Goal: Task Accomplishment & Management: Manage account settings

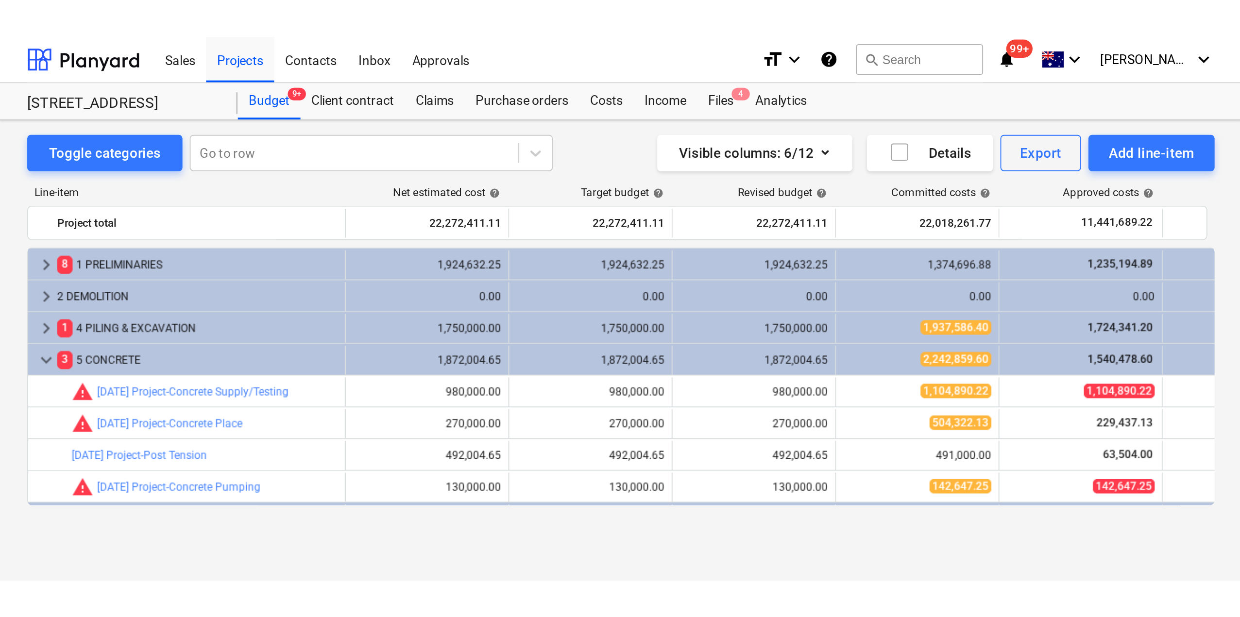
scroll to position [146, 0]
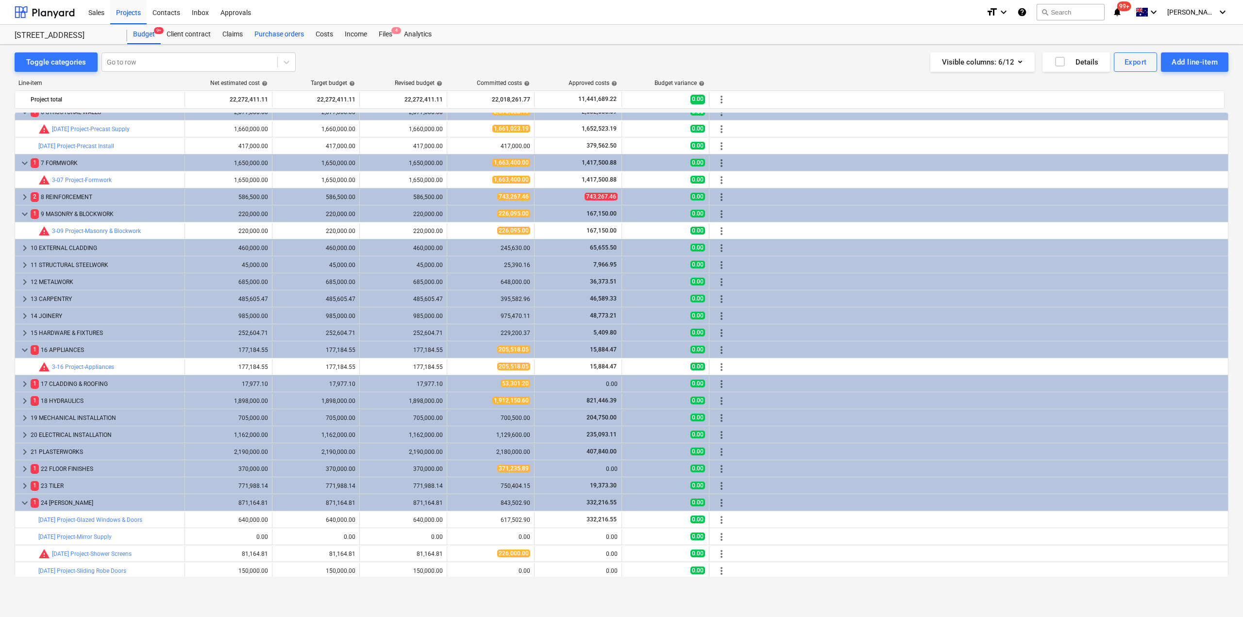
click at [294, 39] on div "Purchase orders" at bounding box center [279, 34] width 61 height 19
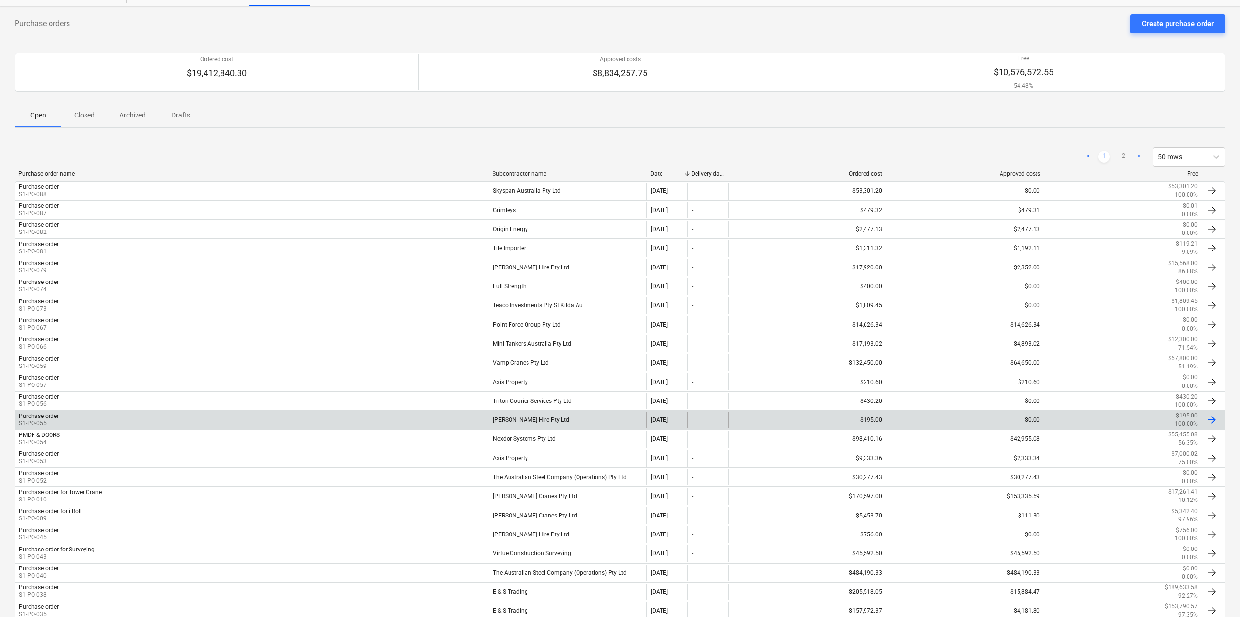
scroll to position [97, 0]
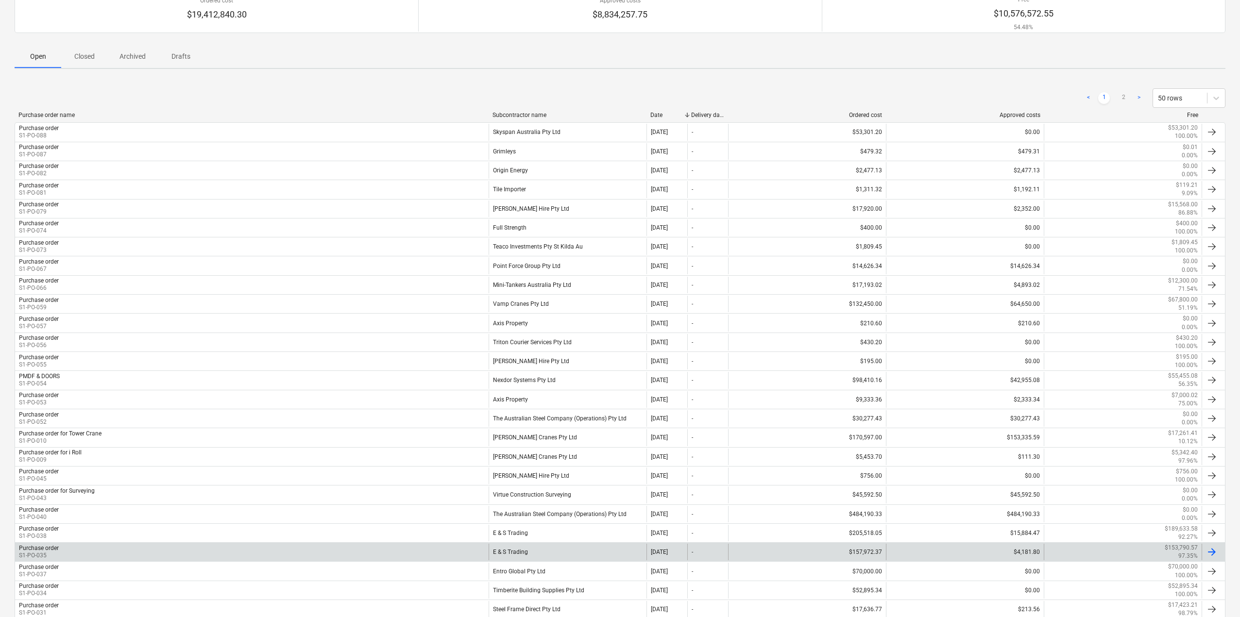
click at [53, 548] on div "Purchase order" at bounding box center [39, 548] width 40 height 7
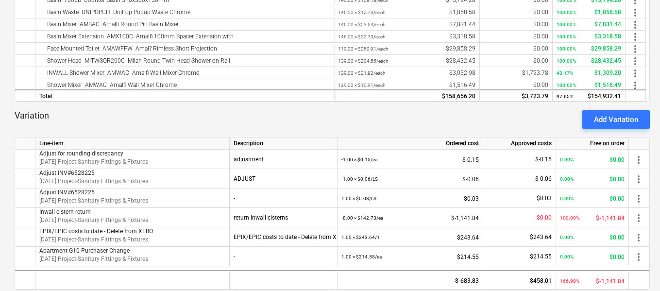
scroll to position [389, 0]
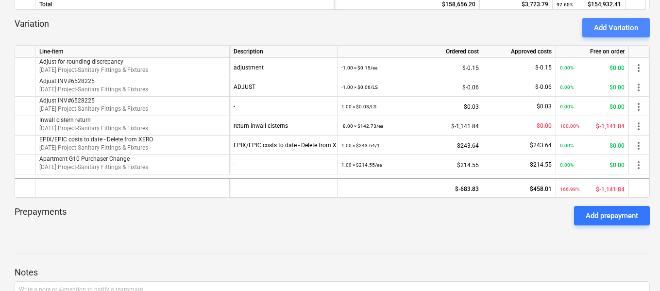
click at [618, 28] on div "Add Variation" at bounding box center [616, 27] width 44 height 13
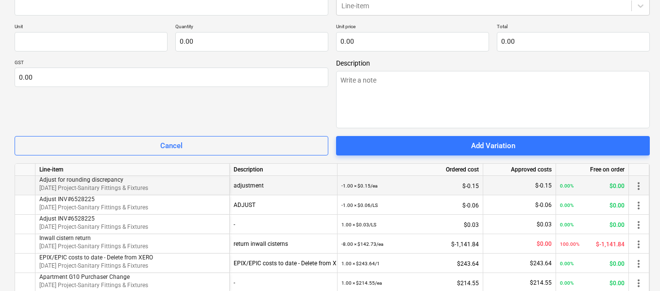
scroll to position [437, 0]
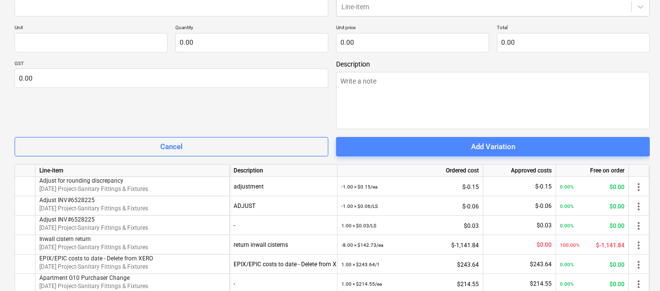
click at [450, 147] on span "Add Variation" at bounding box center [493, 146] width 290 height 13
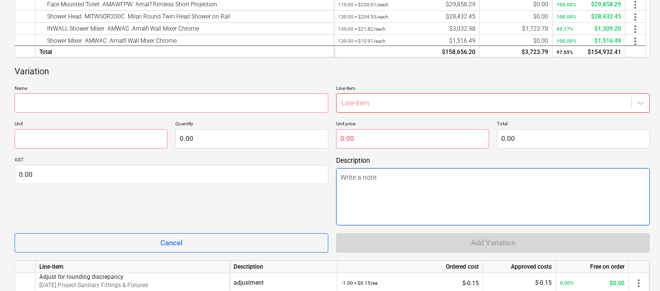
scroll to position [340, 0]
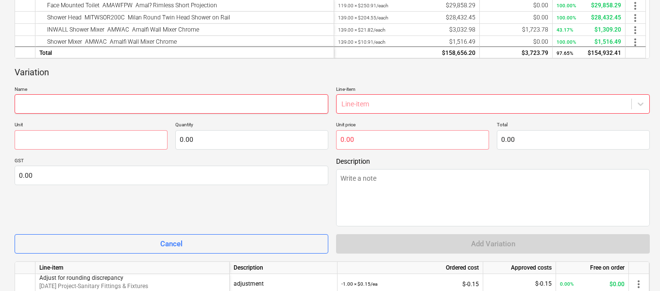
click at [135, 103] on input "text" at bounding box center [172, 103] width 314 height 19
type textarea "x"
type input "S"
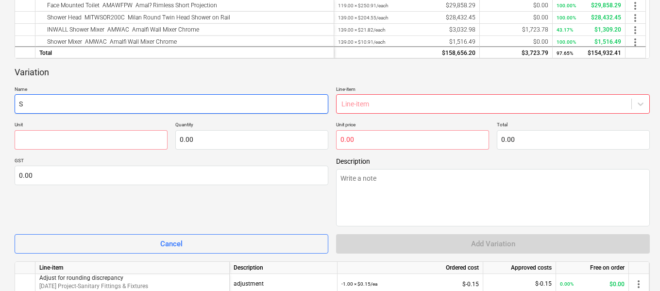
type textarea "x"
type input "Sh"
type textarea "x"
type input "Sho"
type textarea "x"
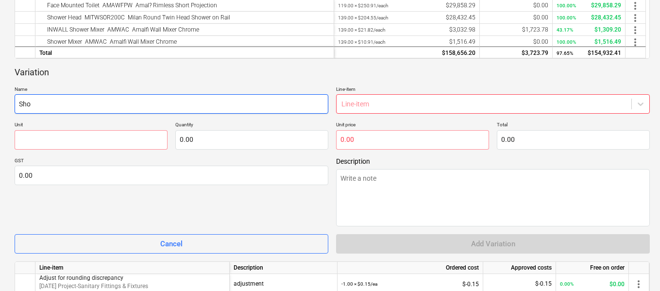
type input "Show"
type textarea "x"
type input "Showe"
type textarea "x"
type input "Shower"
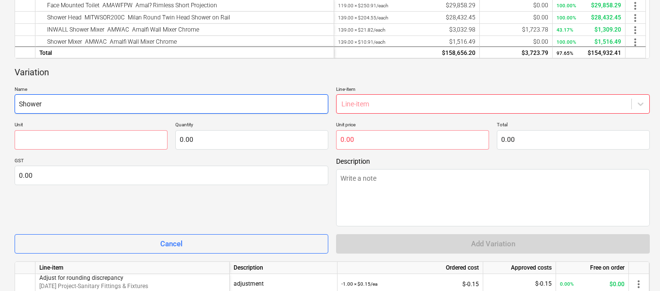
type textarea "x"
type input "Shower"
type textarea "x"
type input "Shower f"
type textarea "x"
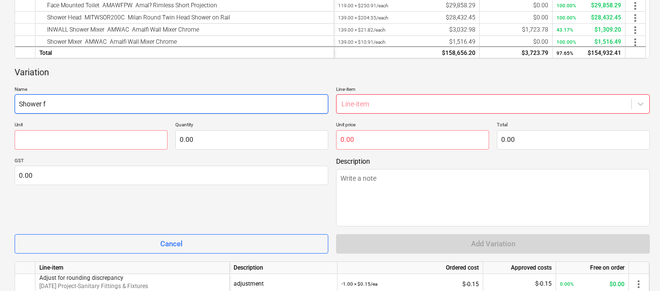
type input "Shower fl"
type textarea "x"
type input "Shower flo"
type textarea "x"
type input "Shower floo"
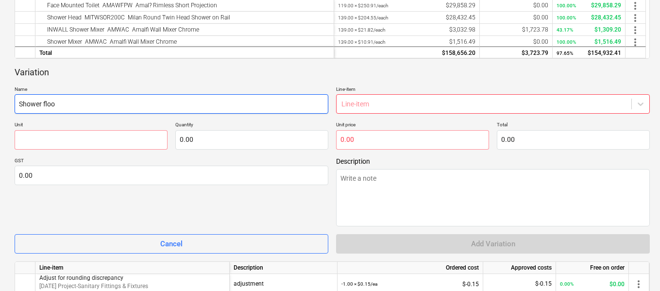
type textarea "x"
type input "Shower flo"
type textarea "x"
type input "Shower fl"
type textarea "x"
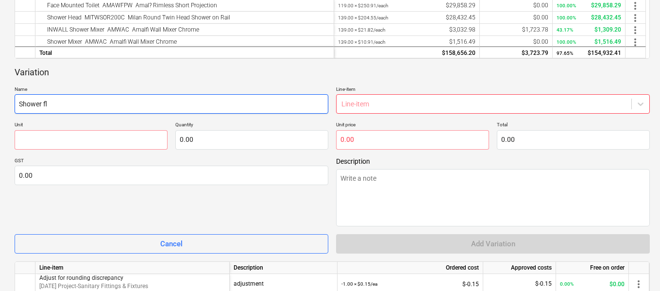
type input "Shower f"
type textarea "x"
type input "Shower"
type textarea "x"
type input "Shower"
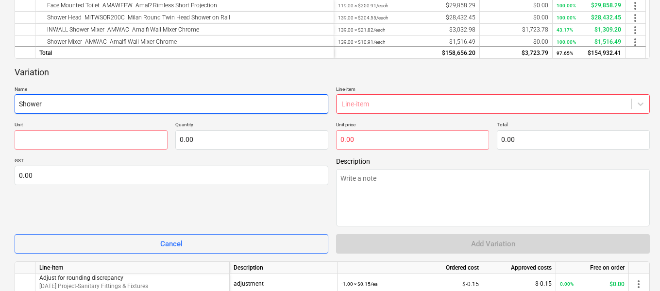
type textarea "x"
type input "Showe"
type textarea "x"
type input "Show"
type textarea "x"
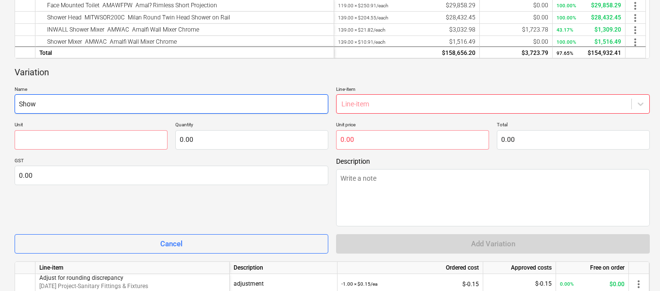
type input "Sho"
type textarea "x"
type input "Sh"
type textarea "x"
type input "S"
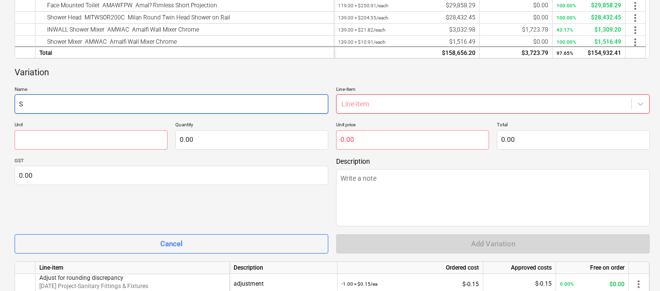
type textarea "x"
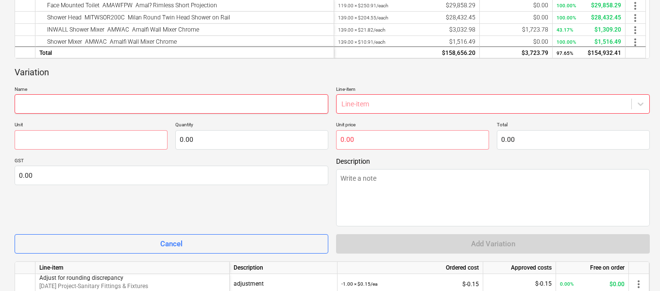
click at [162, 97] on input "text" at bounding box center [172, 103] width 314 height 19
paste input "SQ100TI20DN100"
type textarea "x"
type input "SQ100TI20DN100"
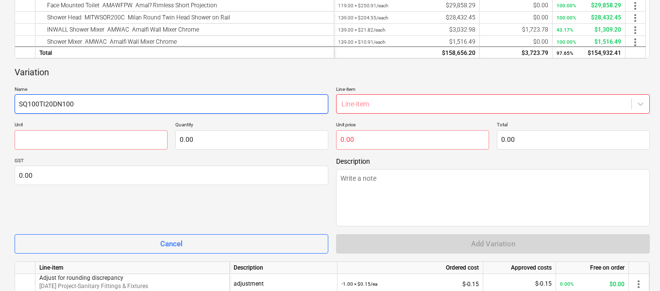
type textarea "x"
type input "SQ100TI20DN100"
type textarea "x"
type input "SQ100TI20DN100 -"
type textarea "x"
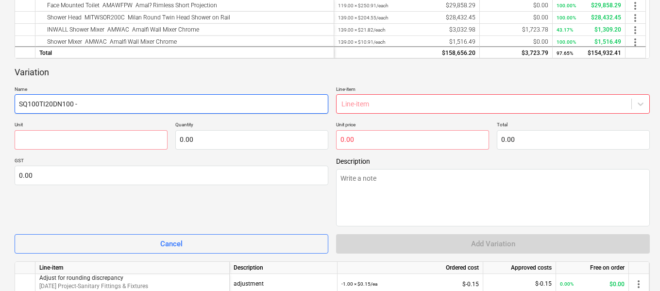
type input "SQ100TI20DN100 -"
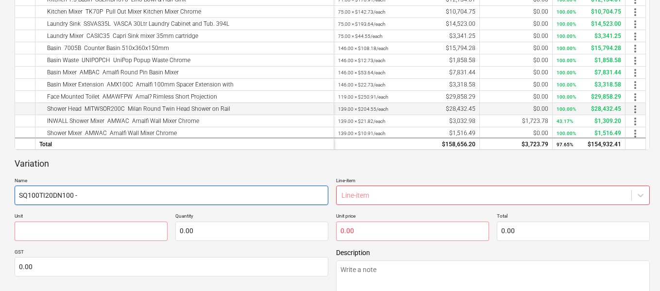
scroll to position [243, 0]
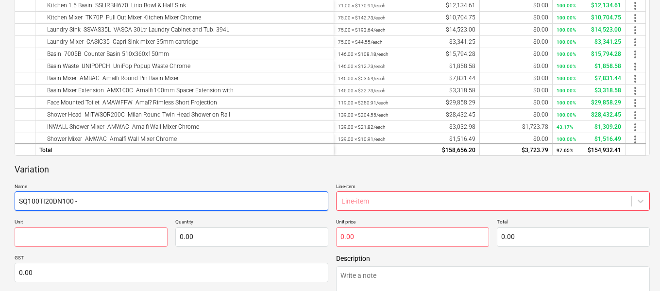
drag, startPoint x: 83, startPoint y: 204, endPoint x: -48, endPoint y: 202, distance: 131.2
type textarea "x"
type input "T"
type textarea "x"
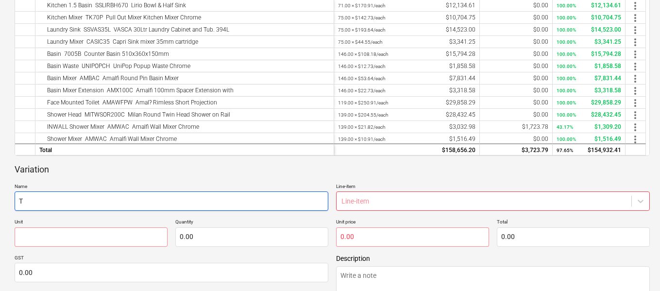
type input "Ti"
type textarea "x"
type input "Til"
type textarea "x"
type input "Tile"
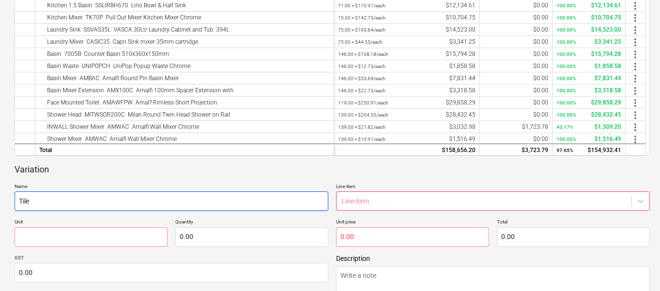
type textarea "x"
type input "Tile"
type textarea "x"
type input "Tile I"
type textarea "x"
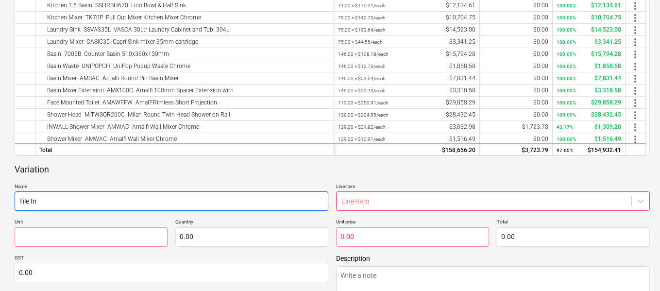
type input "Tile Ins"
type textarea "x"
type input "Tile Inse"
type textarea "x"
type input "Tile Inser"
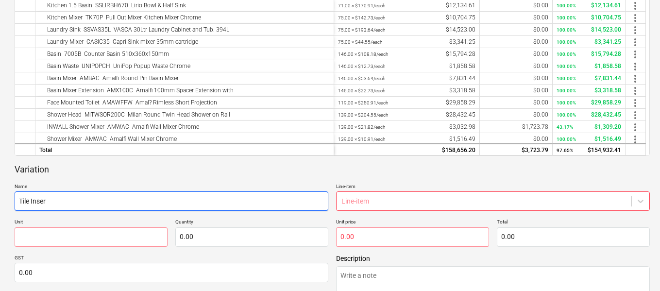
type textarea "x"
type input "Tile Insert"
type textarea "x"
type input "Tile Insert"
type textarea "x"
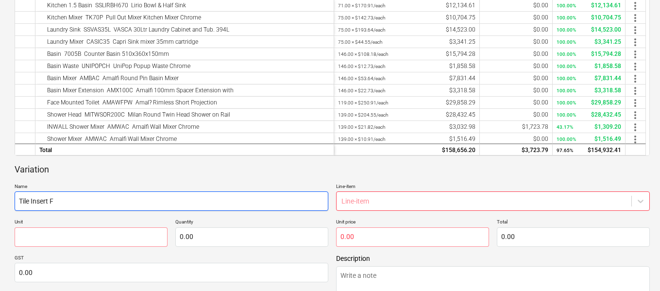
type input "Tile Insert Fl"
type textarea "x"
type input "Tile Insert Flo"
type textarea "x"
type input "Tile Insert Floo"
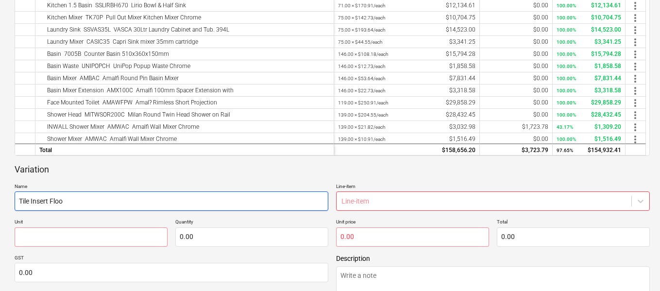
type textarea "x"
type input "Tile Insert Floor"
type textarea "x"
type input "Tile Insert Floor W"
type textarea "x"
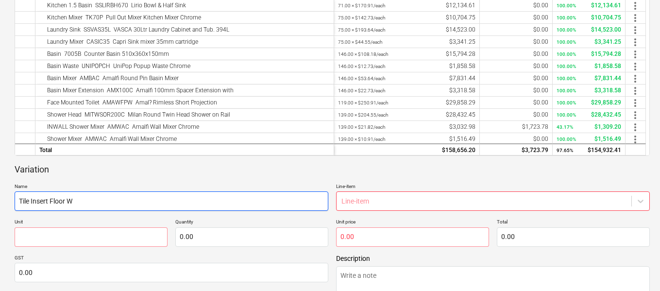
type input "Tile Insert Floor Wa"
type textarea "x"
type input "Tile Insert Floor Was"
type textarea "x"
type input "Tile Insert Floor Wast"
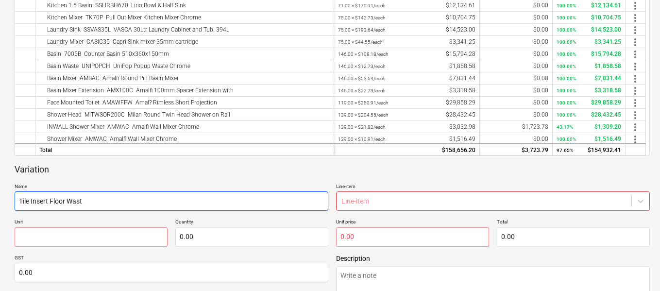
type textarea "x"
type input "Tile Insert Floor Waste"
type textarea "x"
type input "Tile Insert Floor Waste"
type textarea "x"
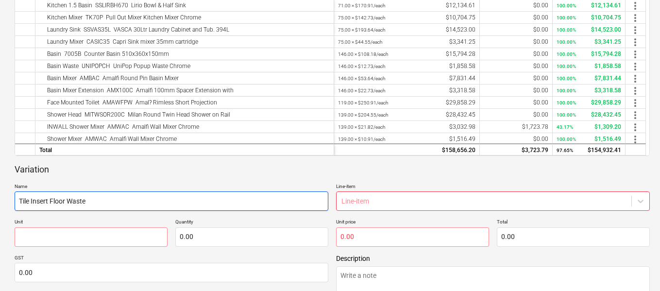
type input "Tile Insert Floor Waste -"
type textarea "x"
type input "Tile Insert Floor Waste -"
paste input "SQ100TI20DN100"
type textarea "x"
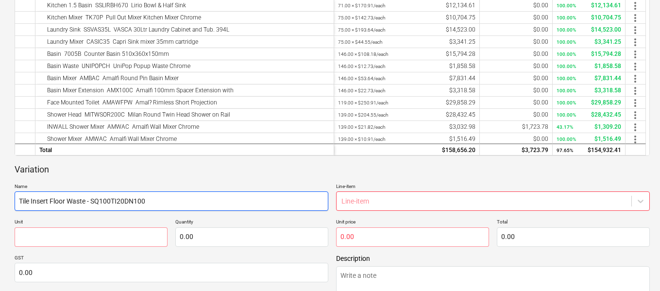
type input "Tile Insert Floor Waste - SQ100TI20DN100"
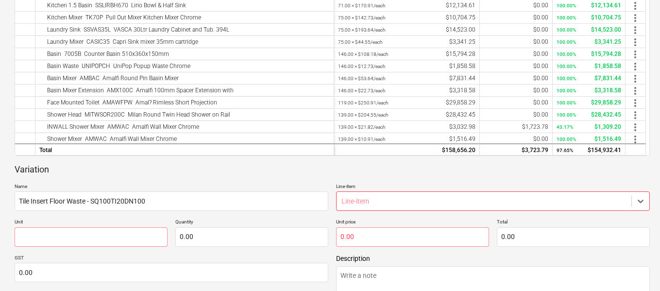
scroll to position [318, 0]
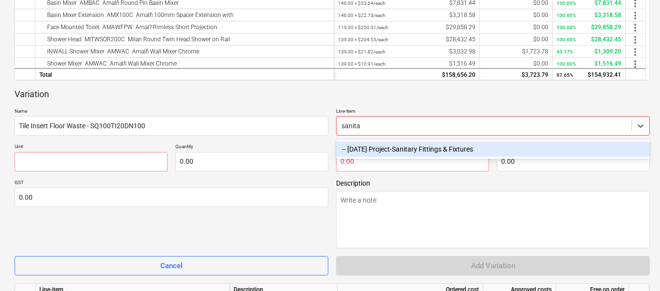
type input "sanitar"
click at [405, 148] on div "-- [DATE] Project-Sanitary Fittings & Fixtures" at bounding box center [493, 149] width 314 height 16
type textarea "x"
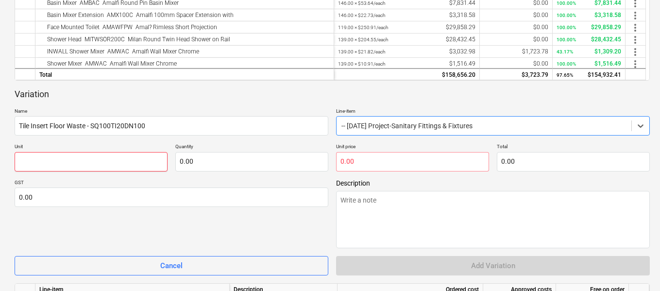
click at [121, 163] on input "text" at bounding box center [91, 161] width 153 height 19
type textarea "x"
type input "E"
type textarea "x"
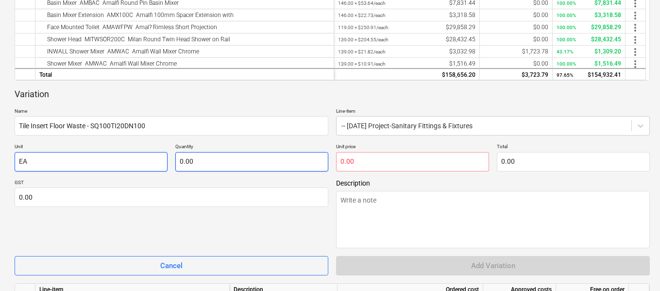
type input "EA"
click at [237, 164] on input "text" at bounding box center [251, 161] width 153 height 19
type textarea "x"
type input "1"
type textarea "x"
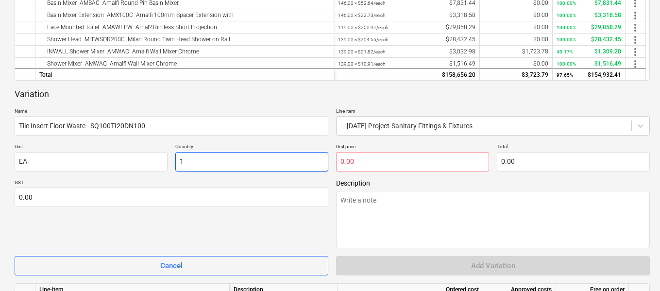
type input "13"
type textarea "x"
type input "139.00"
type textarea "x"
type input "2"
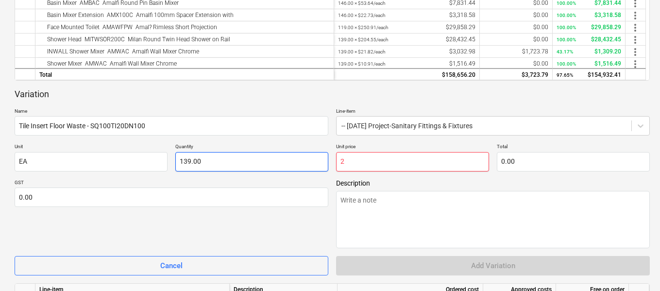
type input "278.00"
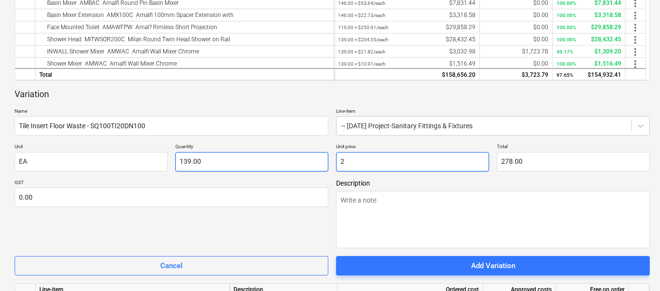
type textarea "x"
type input "22"
type input "3,058.00"
type textarea "x"
type input "22."
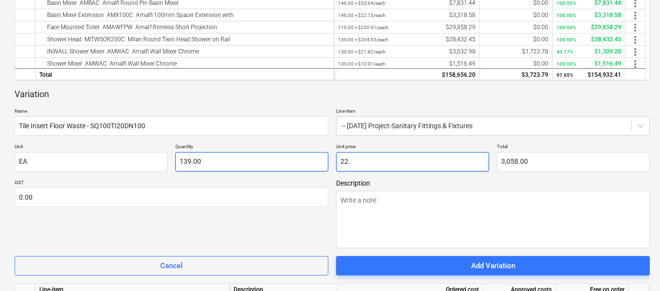
type textarea "x"
type input "22.7"
type input "3,155.30"
type textarea "x"
type input "22.73"
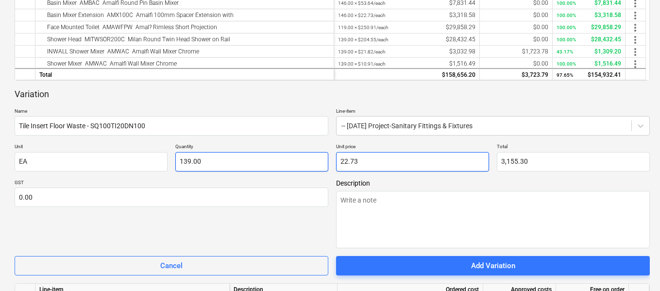
type input "3,159.47"
type input "22.73"
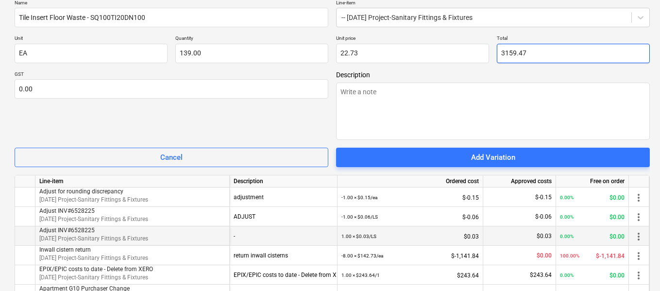
scroll to position [367, 0]
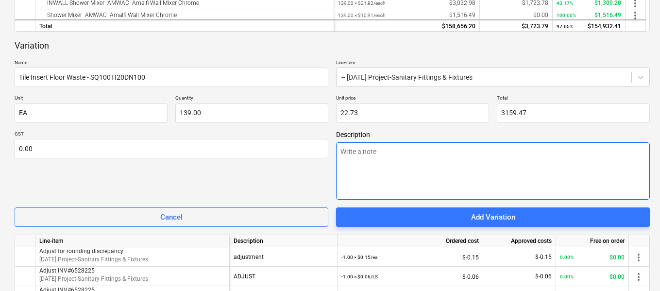
type input "3,159.47"
click at [399, 169] on textarea at bounding box center [493, 170] width 314 height 57
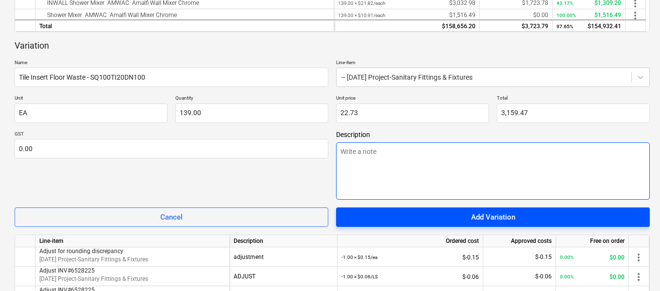
type textarea "x"
type textarea "S"
type textarea "x"
type textarea "SH"
type textarea "x"
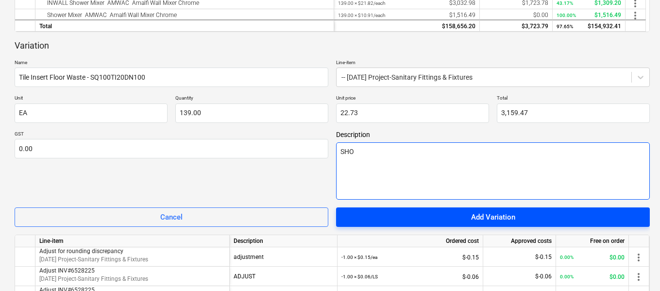
type textarea "SHOW"
type textarea "x"
type textarea "SHOWE"
type textarea "x"
type textarea "SHOWER"
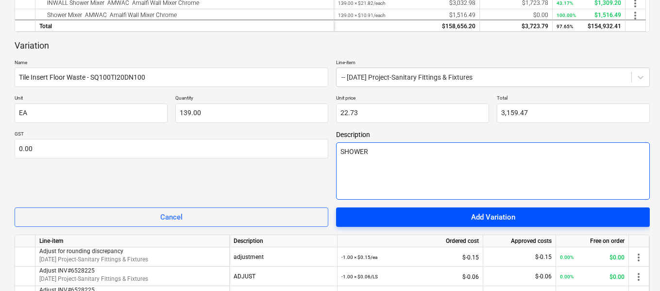
type textarea "x"
type textarea "SHOWER"
type textarea "x"
type textarea "SHOWER"
type textarea "x"
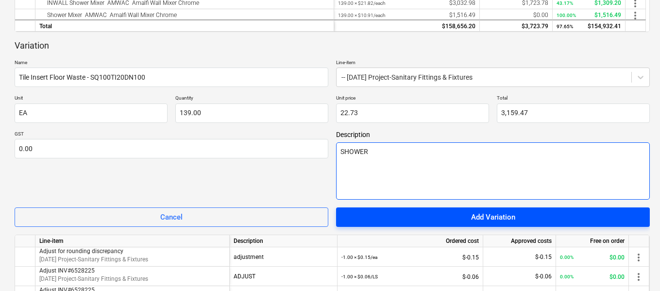
type textarea "SHOWE"
type textarea "x"
type textarea "SHOW"
type textarea "x"
type textarea "SHO"
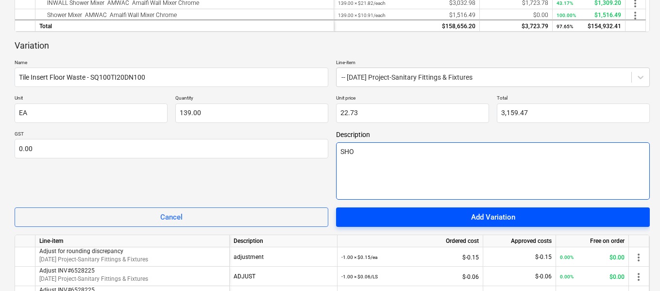
type textarea "x"
type textarea "SH"
type textarea "x"
type textarea "S"
type textarea "x"
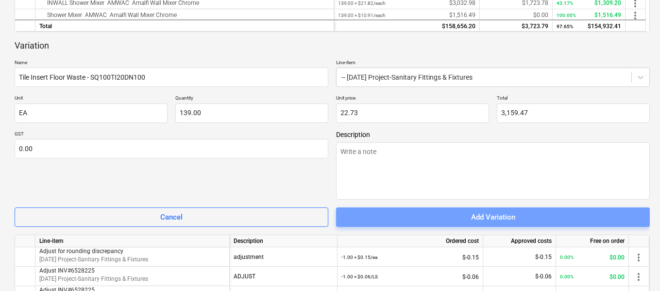
click at [406, 211] on span "Add Variation" at bounding box center [493, 217] width 290 height 13
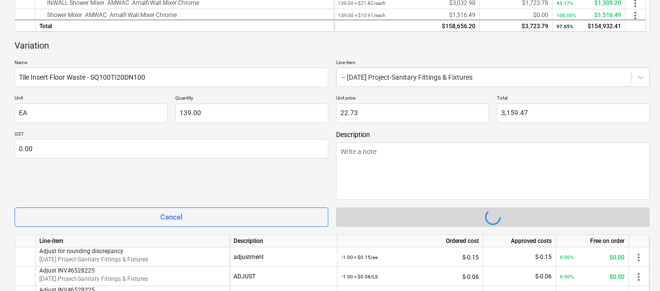
type textarea "x"
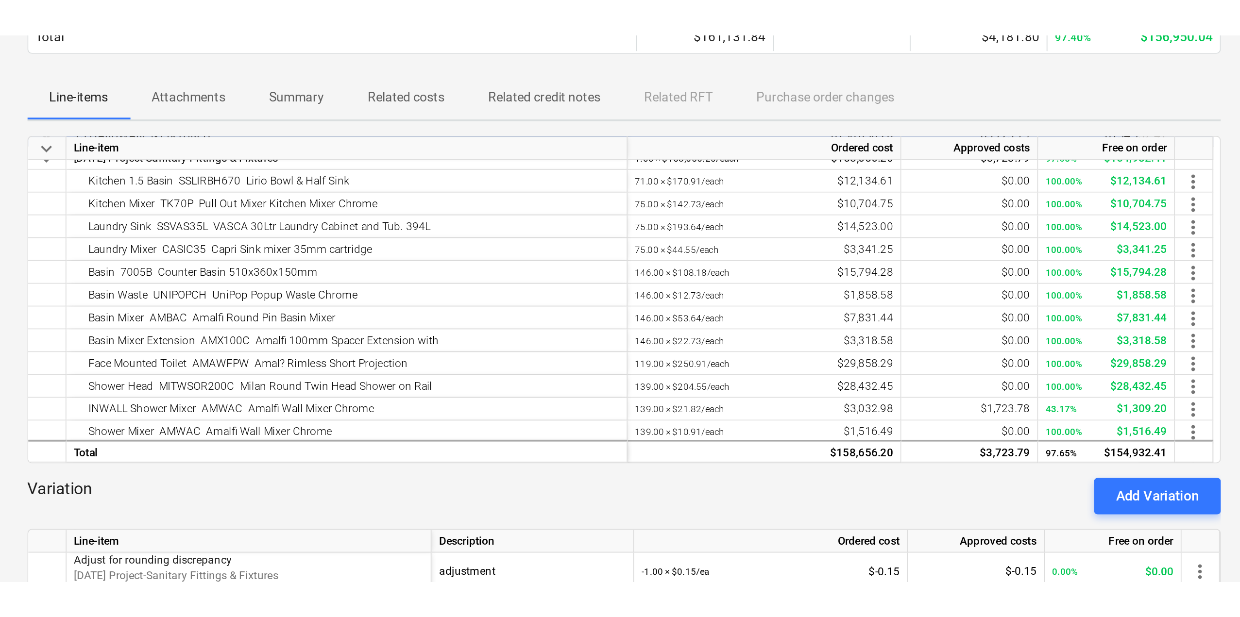
scroll to position [0, 0]
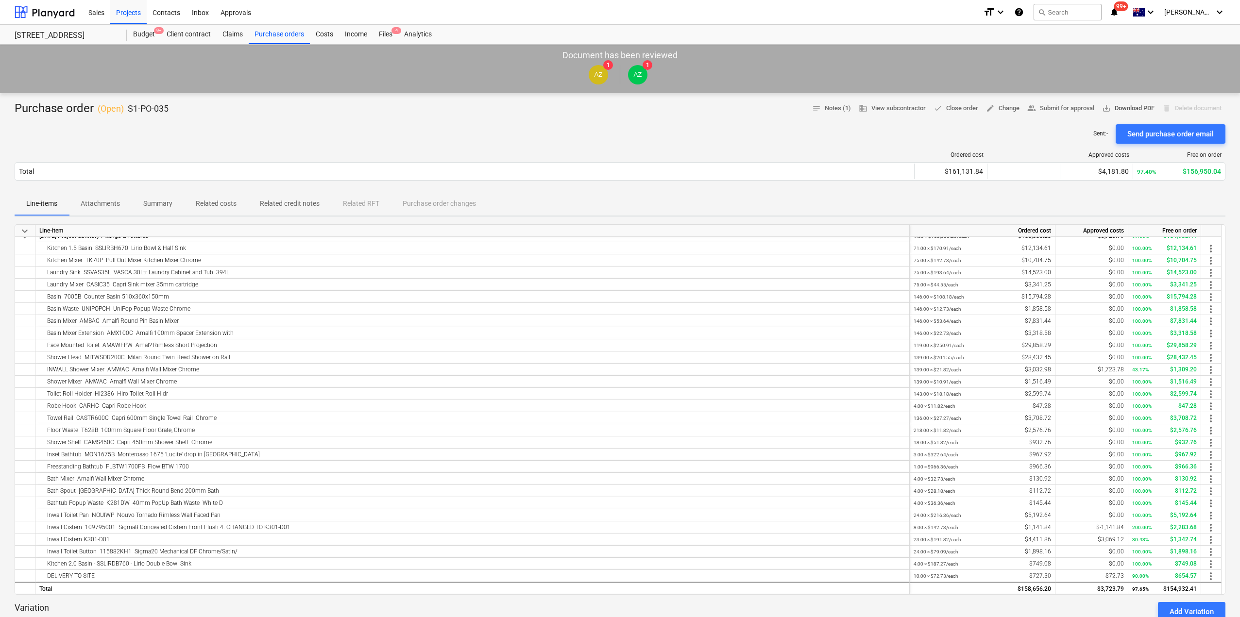
click at [1115, 102] on button "save_alt Download PDF" at bounding box center [1128, 108] width 60 height 15
